Goal: Check status: Check status

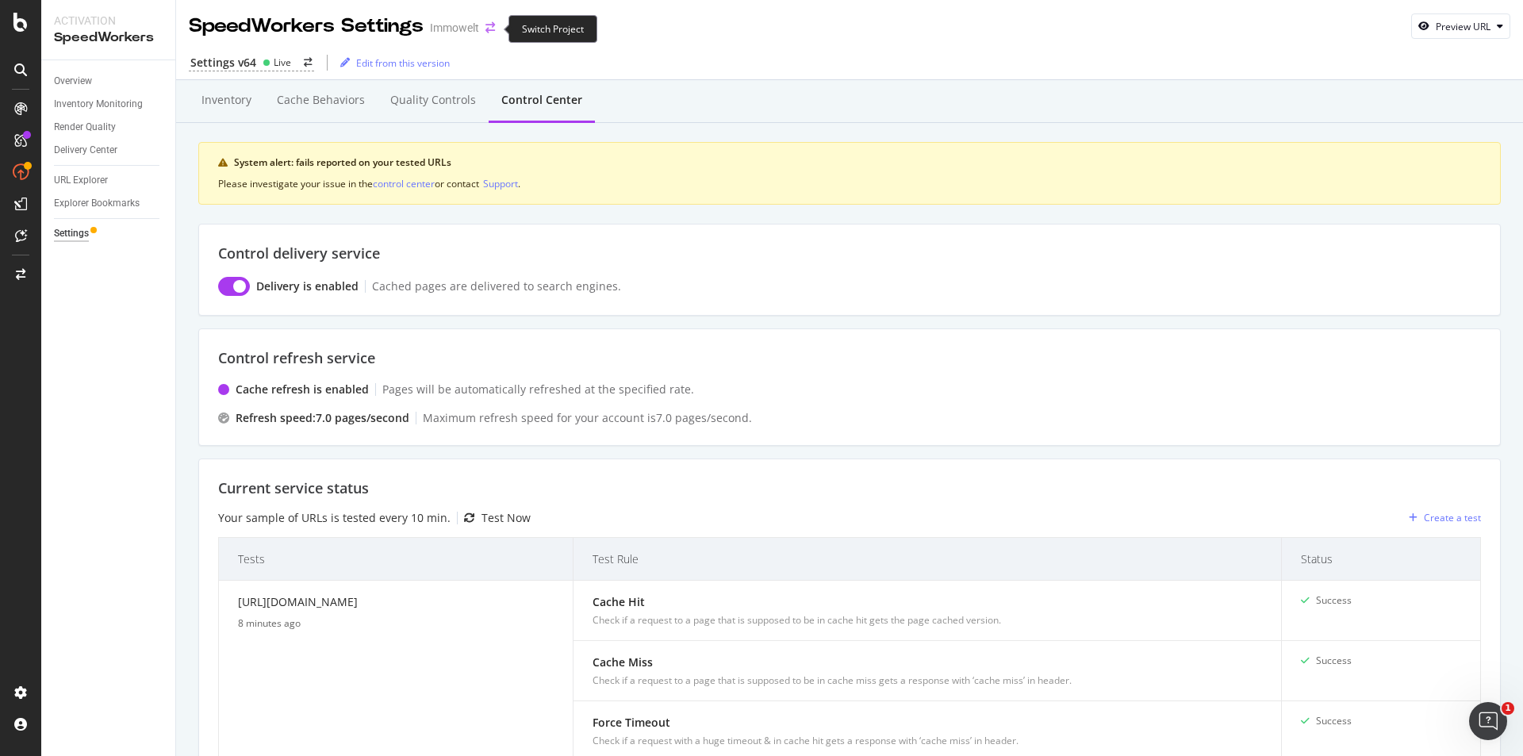
click at [493, 29] on icon "arrow-right-arrow-left" at bounding box center [491, 27] width 10 height 11
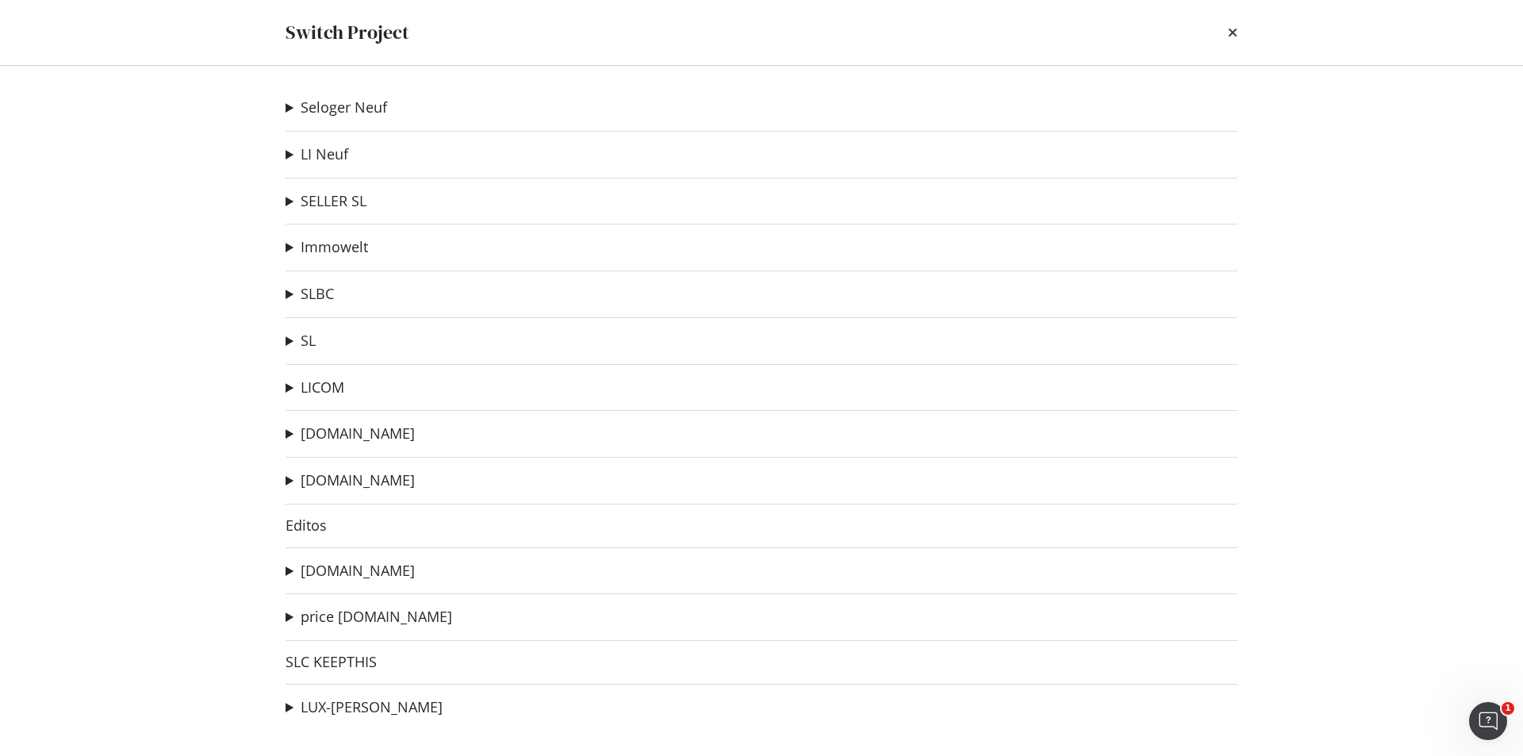
click at [288, 340] on summary "SL" at bounding box center [301, 341] width 30 height 21
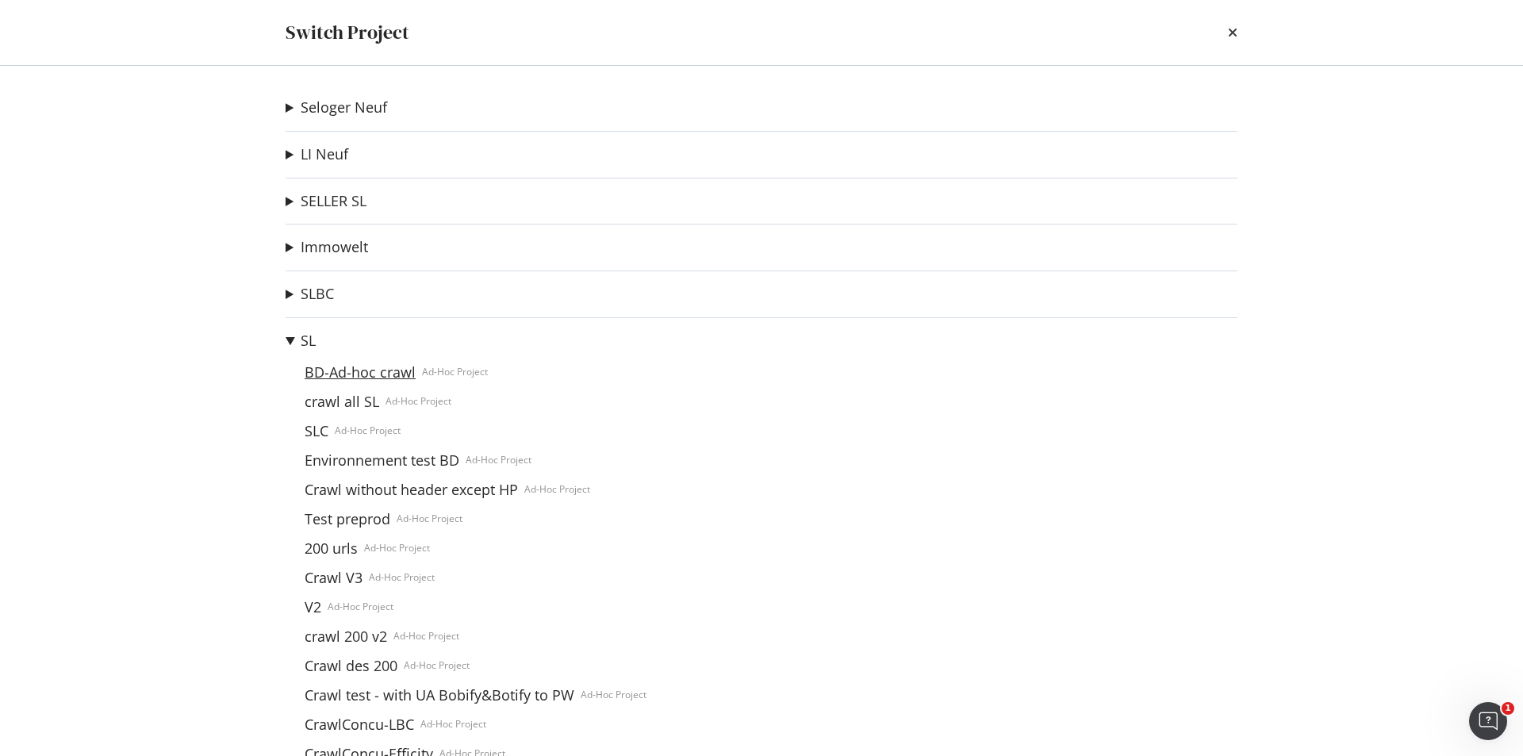
click at [365, 369] on link "BD-Ad-hoc crawl" at bounding box center [360, 372] width 124 height 17
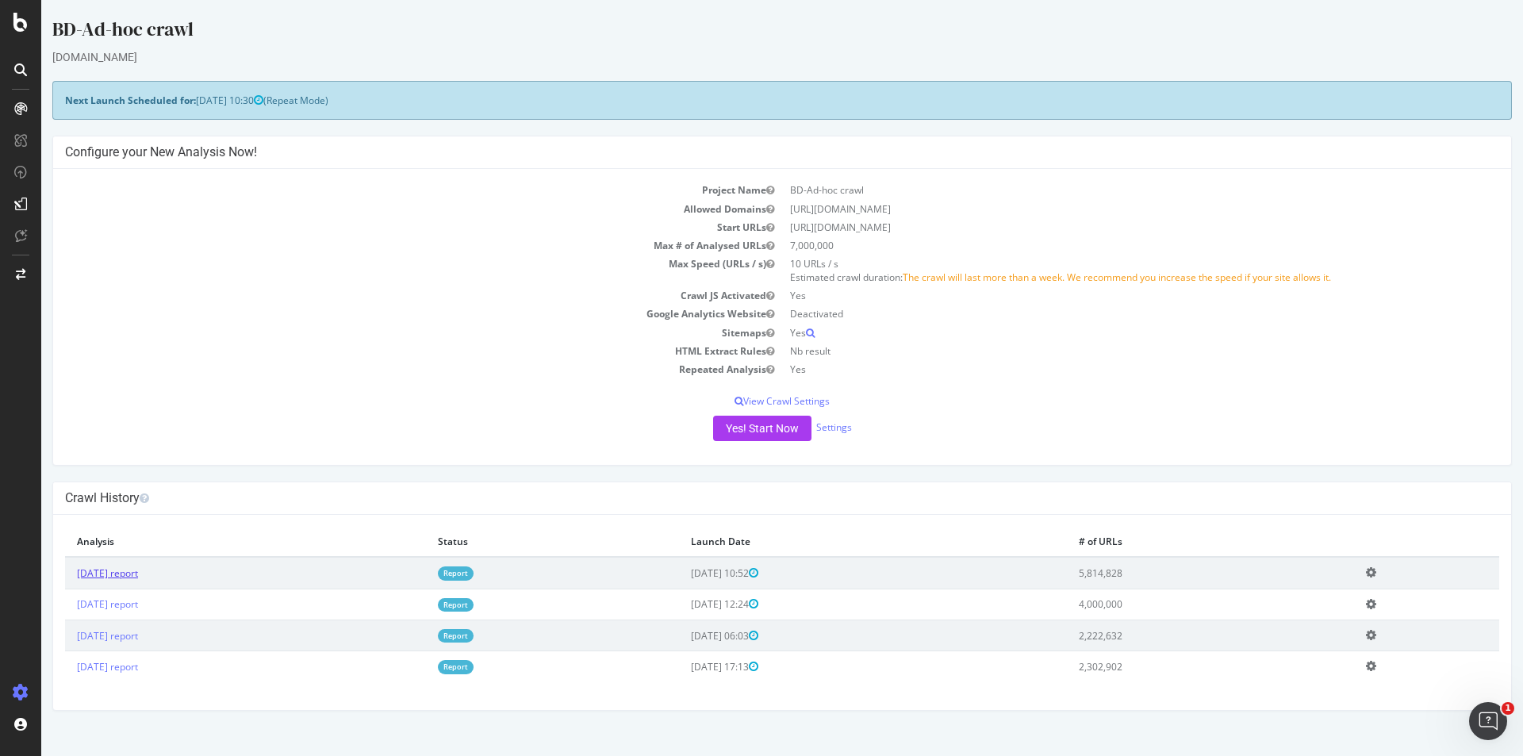
click at [138, 572] on link "[DATE] report" at bounding box center [107, 573] width 61 height 13
